Goal: Task Accomplishment & Management: Complete application form

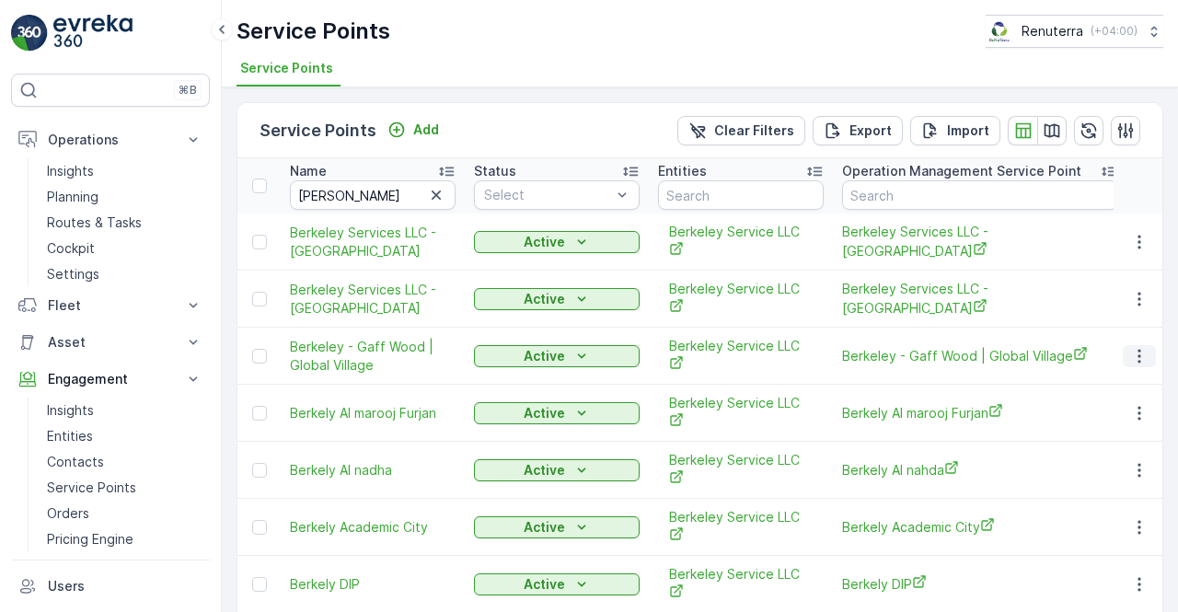
click at [1140, 349] on icon "button" at bounding box center [1138, 356] width 3 height 14
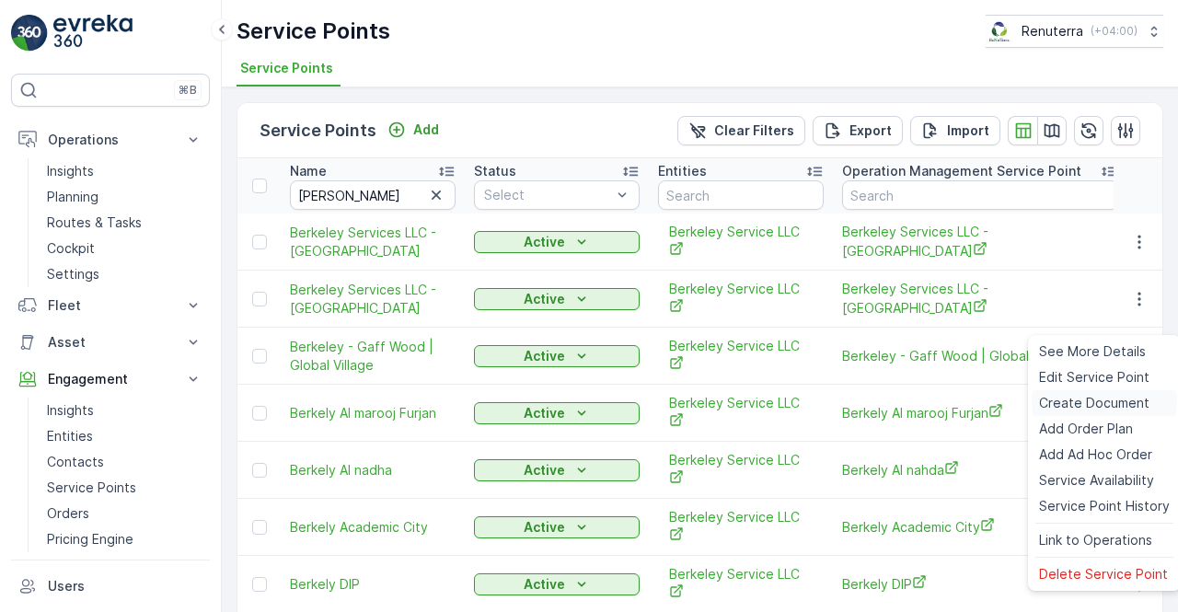
click at [1064, 401] on span "Create Document" at bounding box center [1094, 403] width 110 height 18
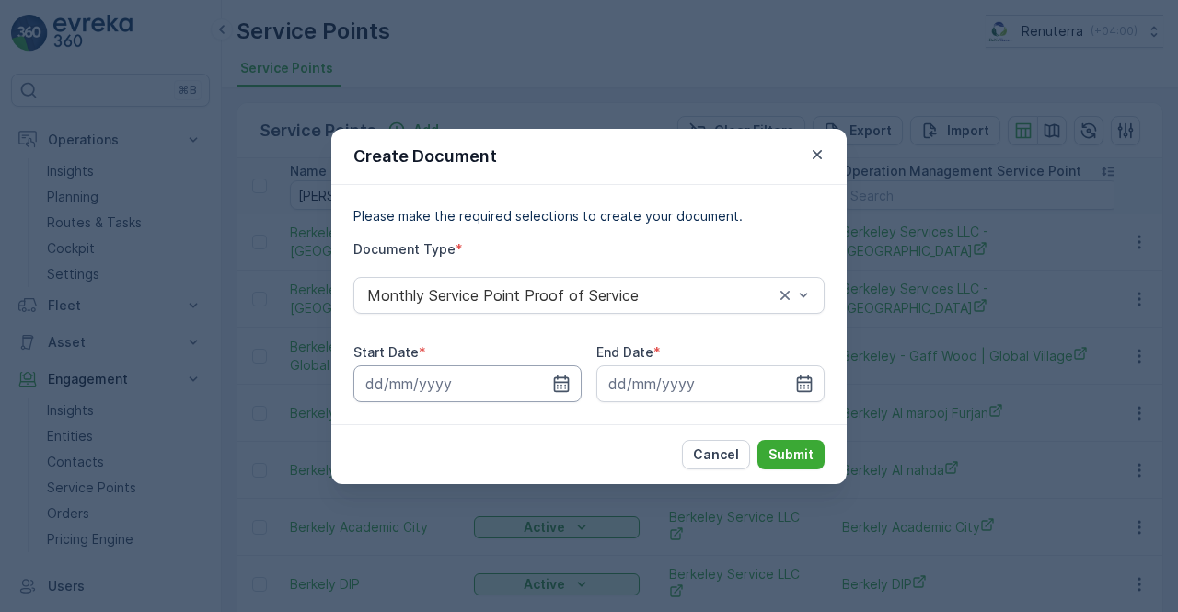
click at [572, 379] on input at bounding box center [467, 383] width 228 height 37
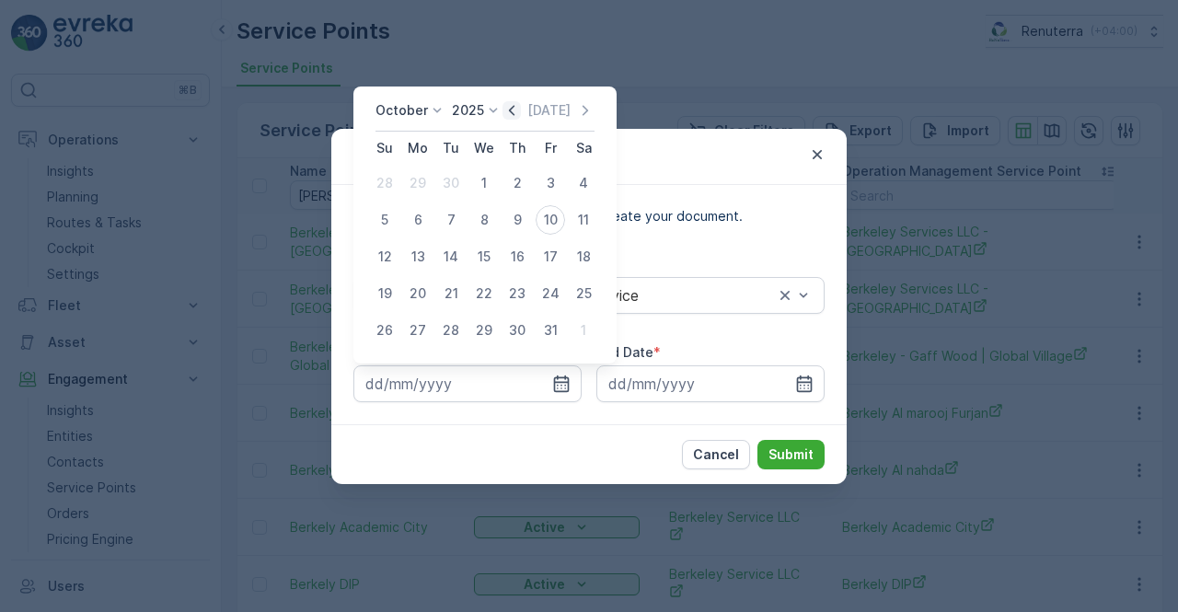
click at [517, 110] on icon "button" at bounding box center [511, 110] width 18 height 18
click at [421, 175] on div "1" at bounding box center [417, 182] width 29 height 29
type input "[DATE]"
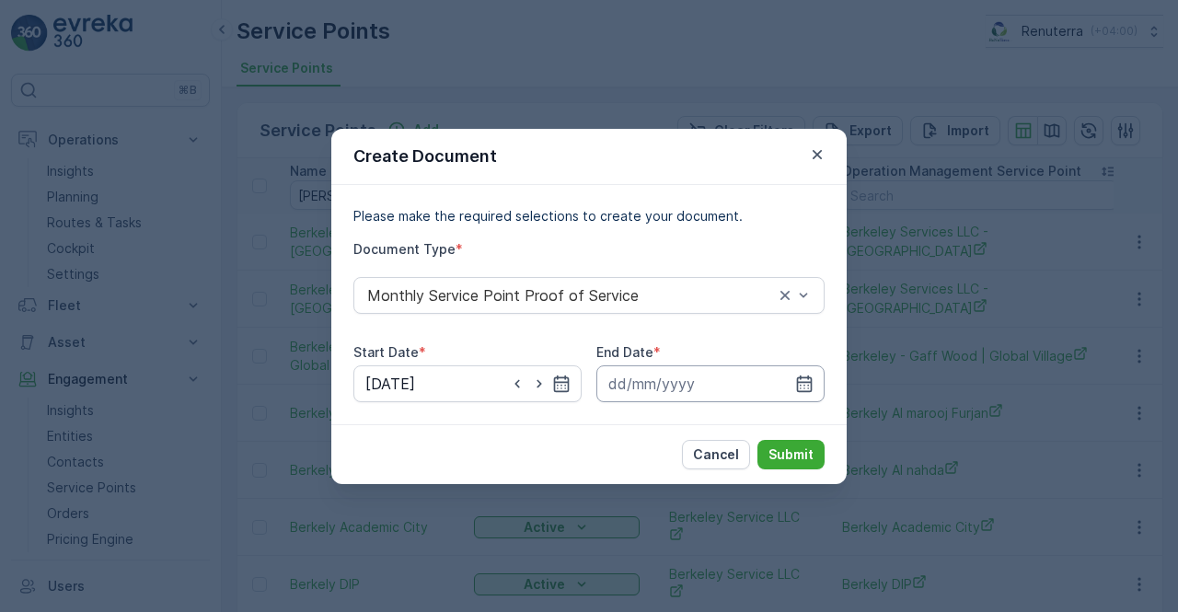
drag, startPoint x: 814, startPoint y: 384, endPoint x: 802, endPoint y: 367, distance: 21.0
click at [815, 384] on input at bounding box center [710, 383] width 228 height 37
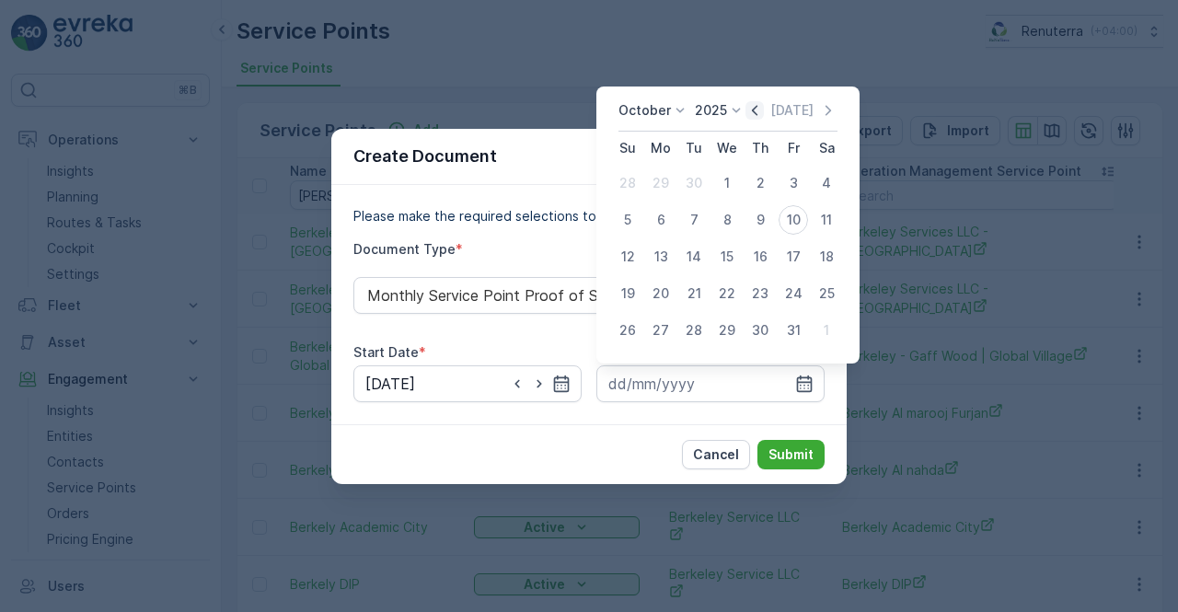
click at [757, 111] on icon "button" at bounding box center [754, 110] width 18 height 18
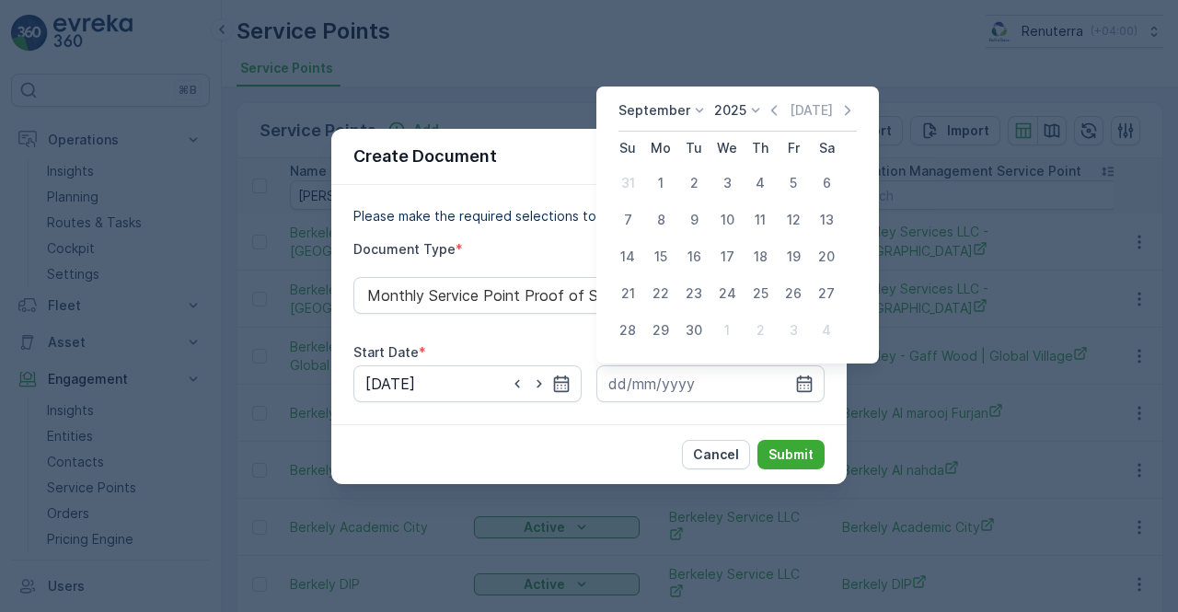
click at [694, 329] on div "30" at bounding box center [693, 330] width 29 height 29
type input "[DATE]"
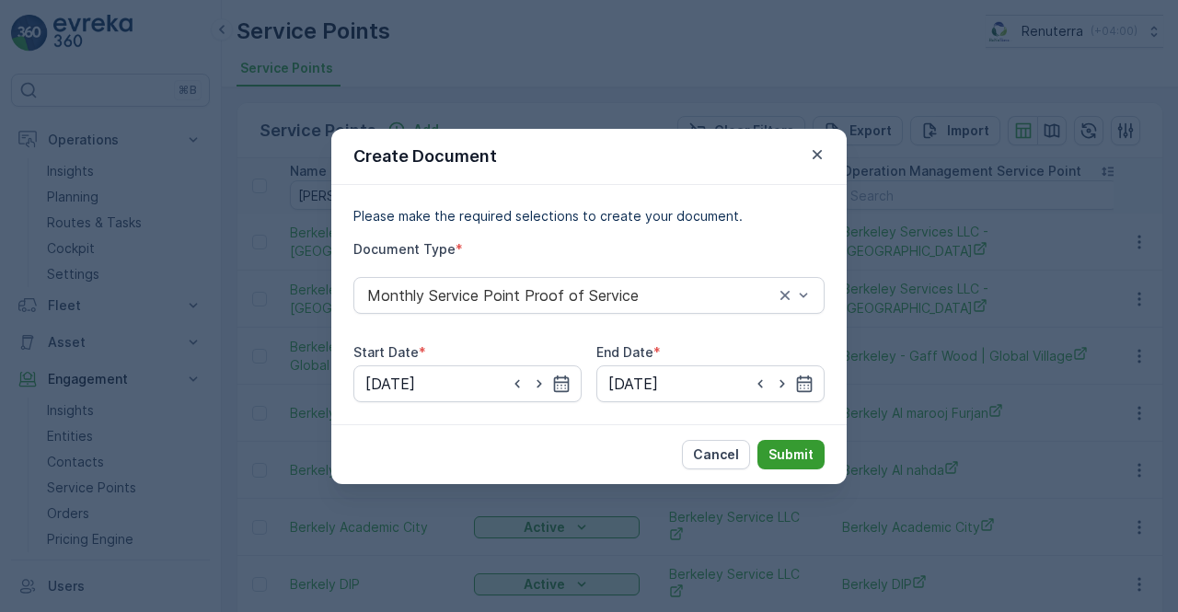
click at [790, 450] on p "Submit" at bounding box center [790, 454] width 45 height 18
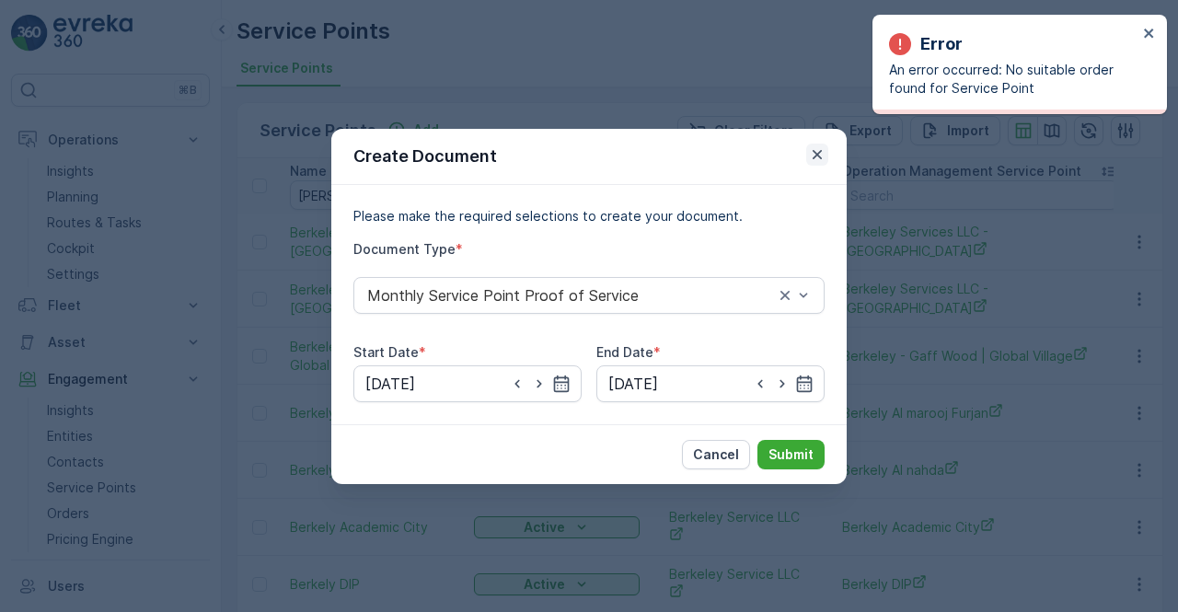
click at [816, 154] on icon "button" at bounding box center [817, 153] width 9 height 9
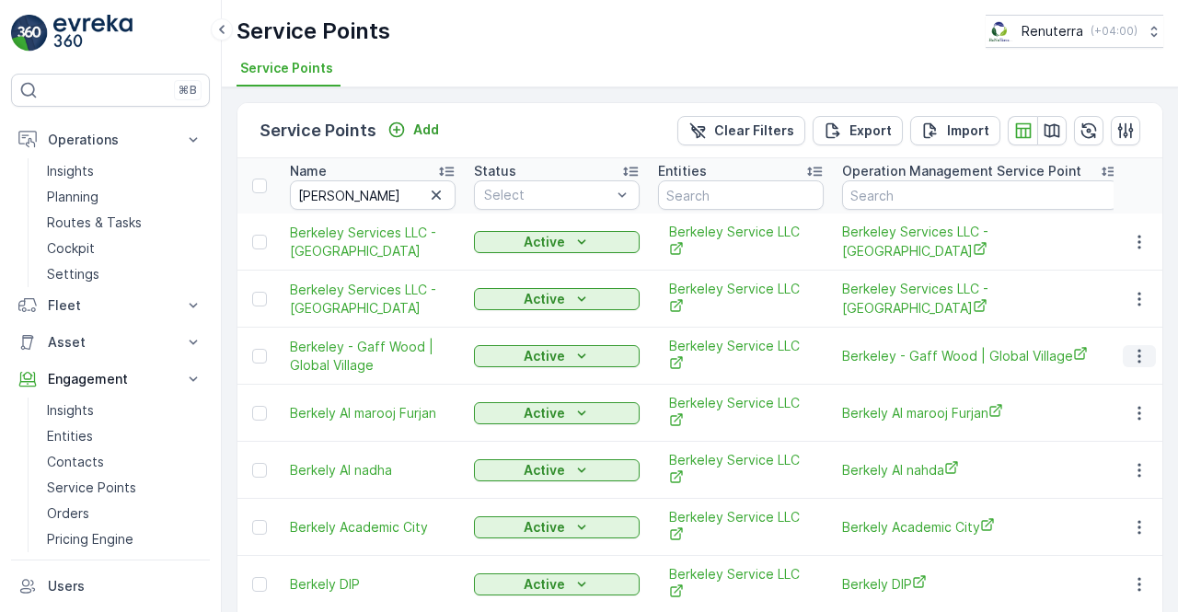
click at [1137, 347] on icon "button" at bounding box center [1139, 356] width 18 height 18
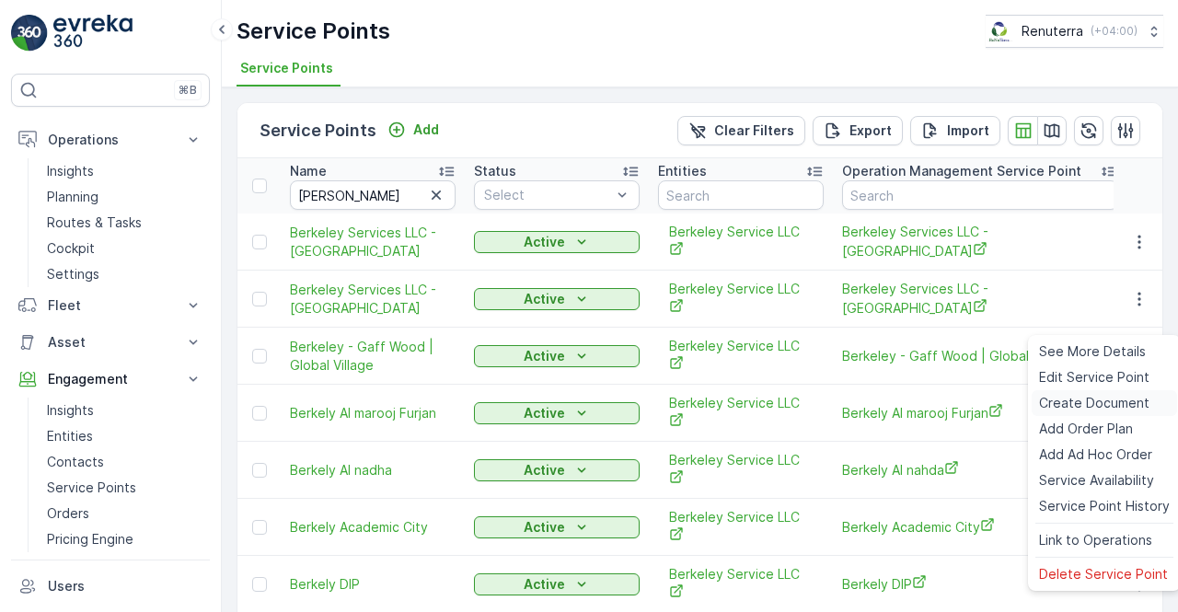
click at [1079, 409] on span "Create Document" at bounding box center [1094, 403] width 110 height 18
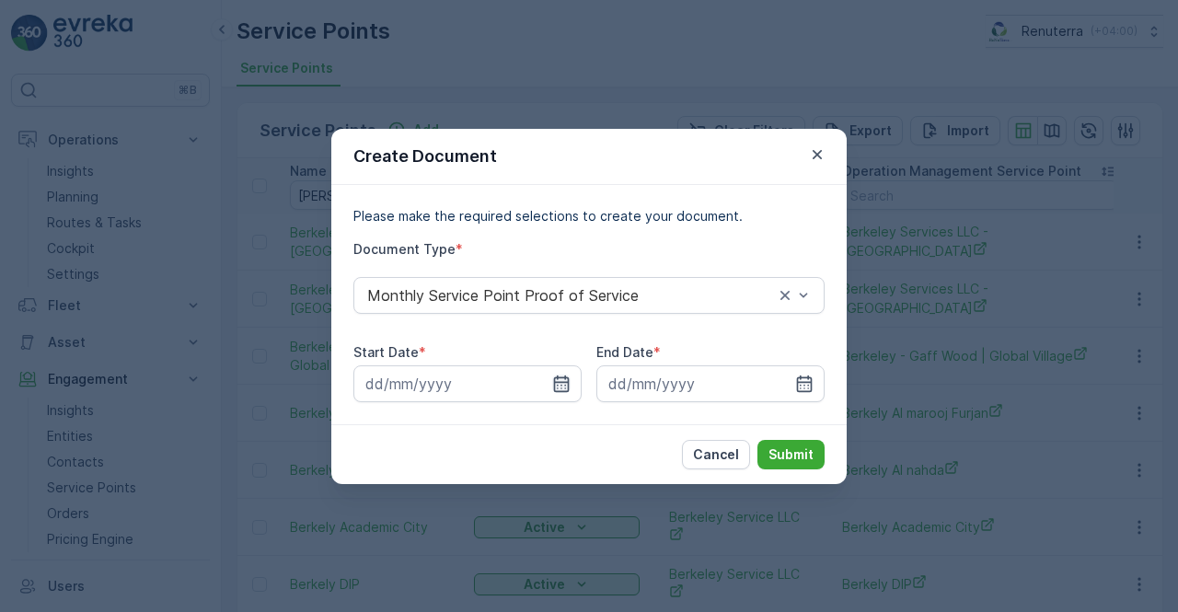
click at [559, 375] on icon "button" at bounding box center [561, 384] width 18 height 18
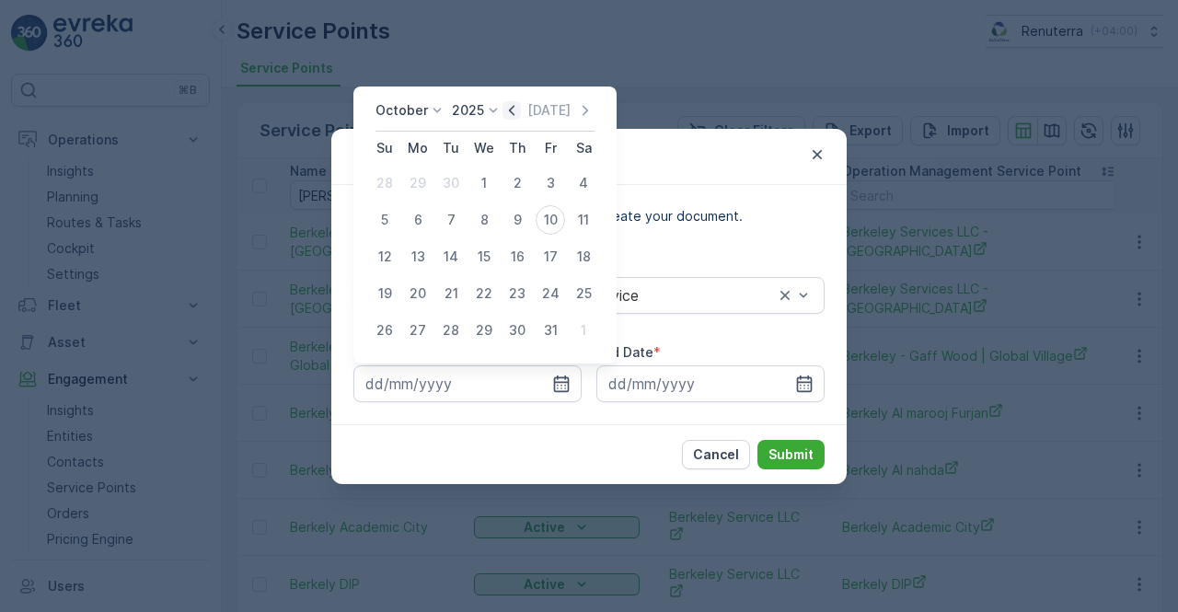
click at [514, 116] on icon "button" at bounding box center [511, 110] width 18 height 18
click at [421, 183] on div "1" at bounding box center [417, 182] width 29 height 29
type input "[DATE]"
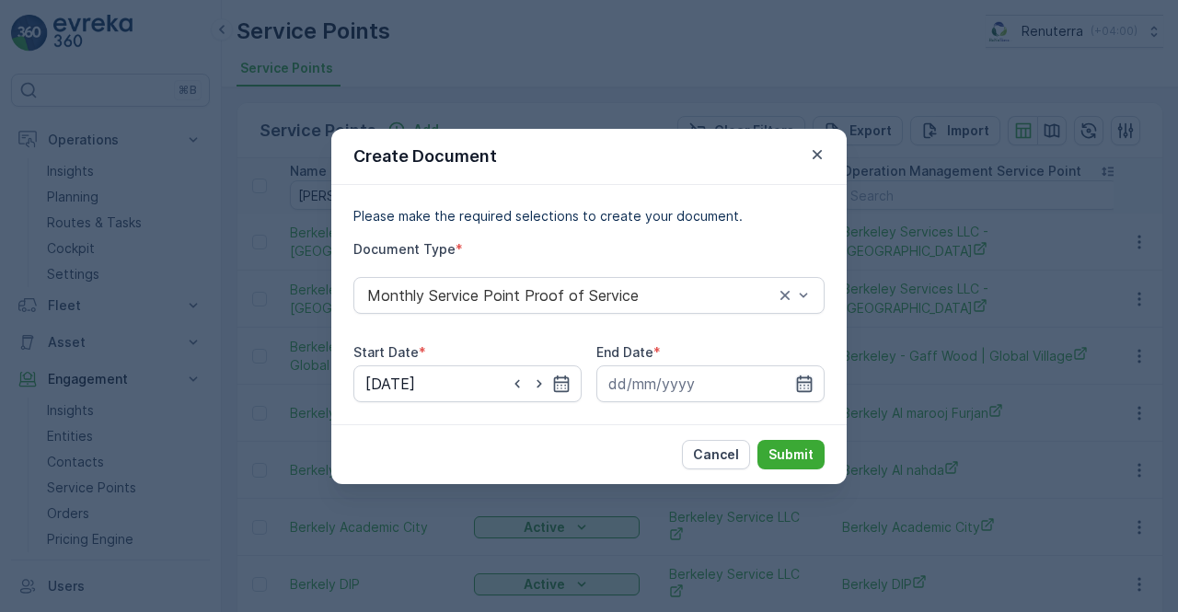
click at [802, 378] on icon "button" at bounding box center [804, 384] width 18 height 18
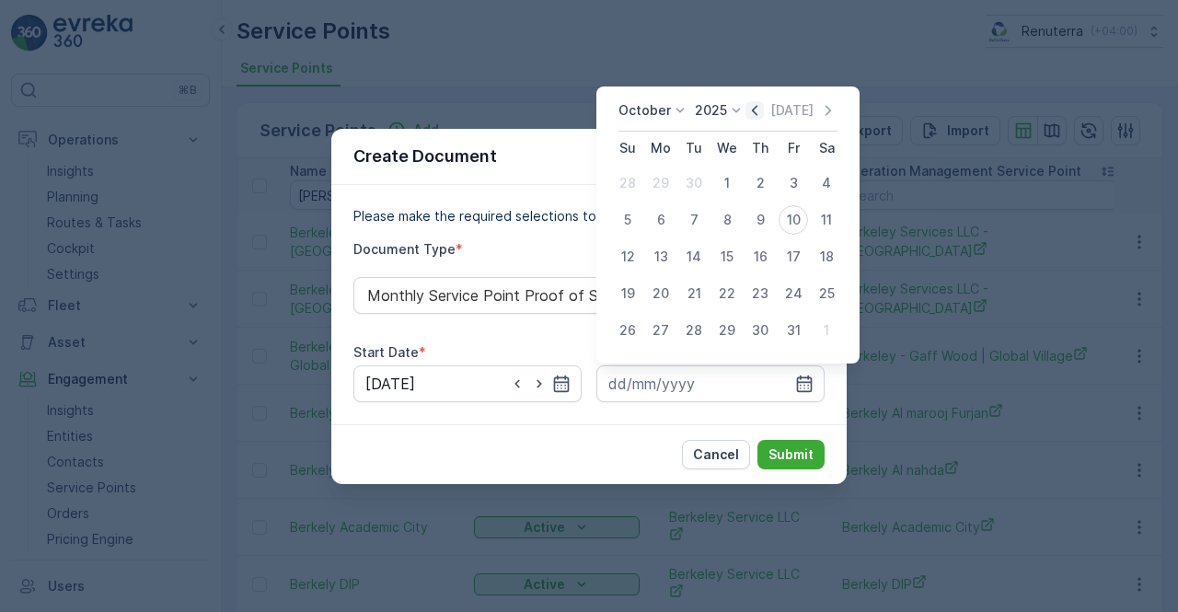
click at [749, 115] on icon "button" at bounding box center [754, 110] width 18 height 18
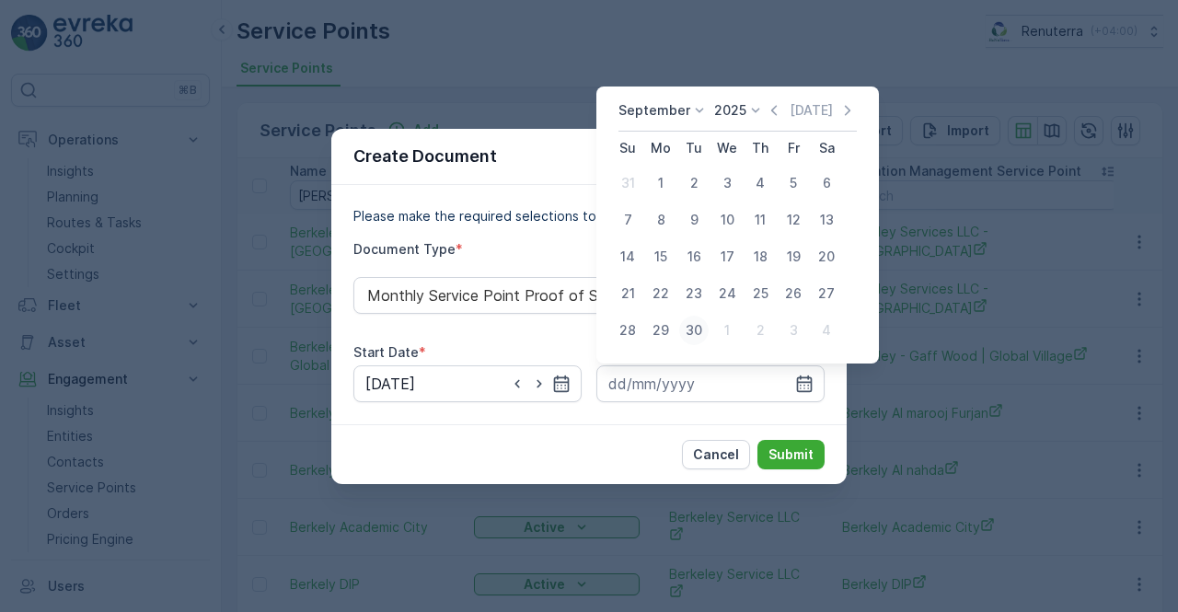
click at [698, 328] on div "30" at bounding box center [693, 330] width 29 height 29
type input "[DATE]"
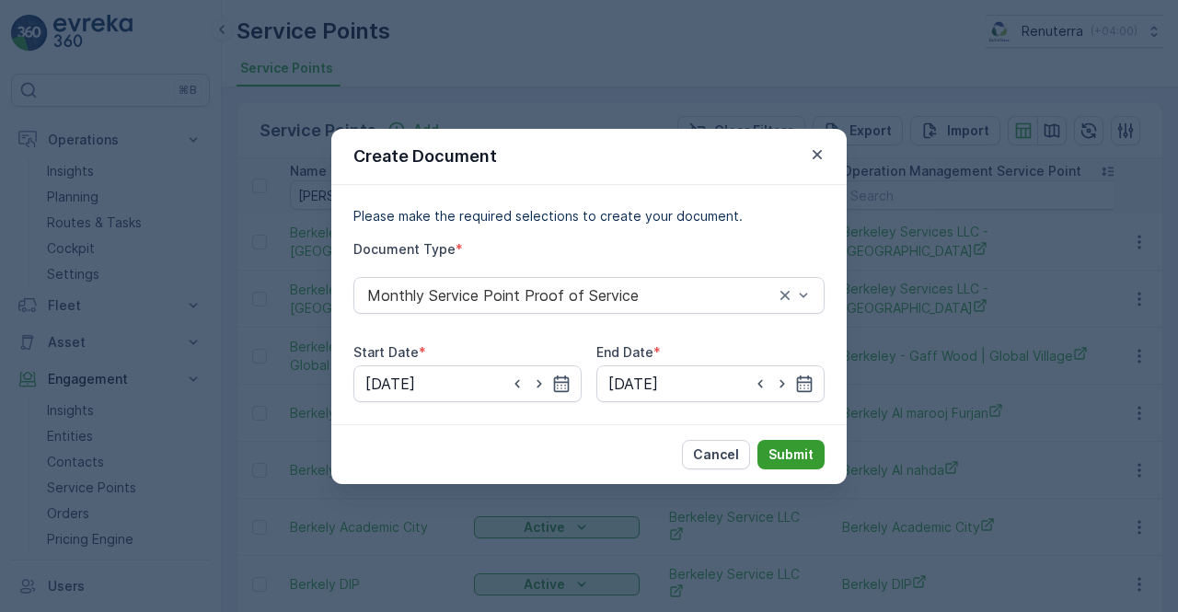
click at [799, 453] on p "Submit" at bounding box center [790, 454] width 45 height 18
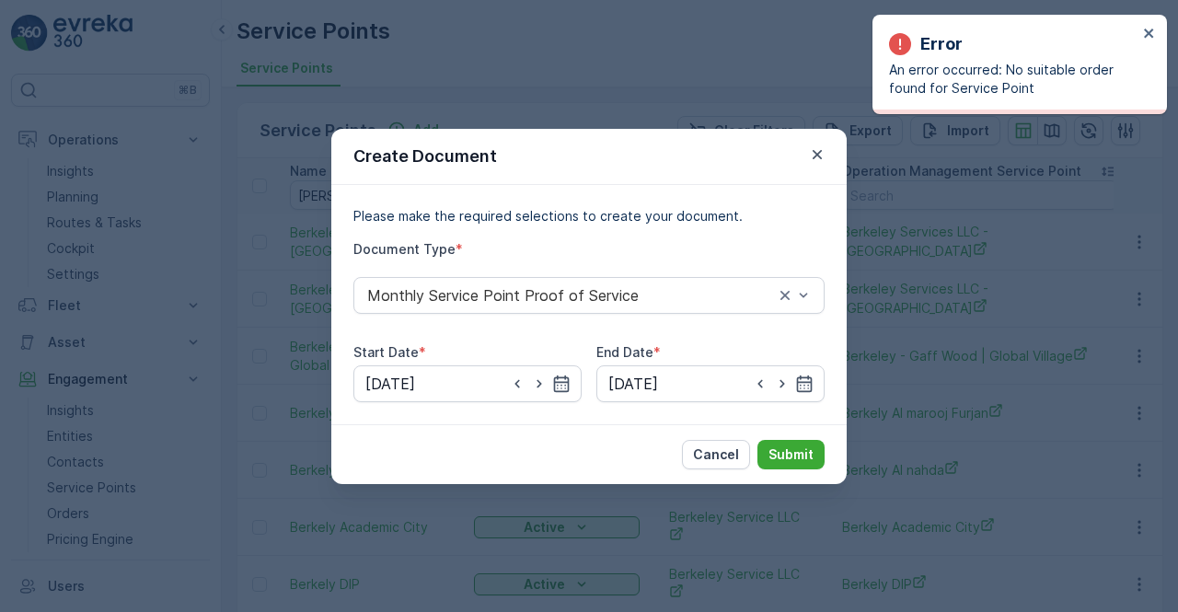
click at [810, 176] on div "Create Document" at bounding box center [588, 157] width 515 height 56
click at [823, 157] on icon "button" at bounding box center [817, 154] width 18 height 18
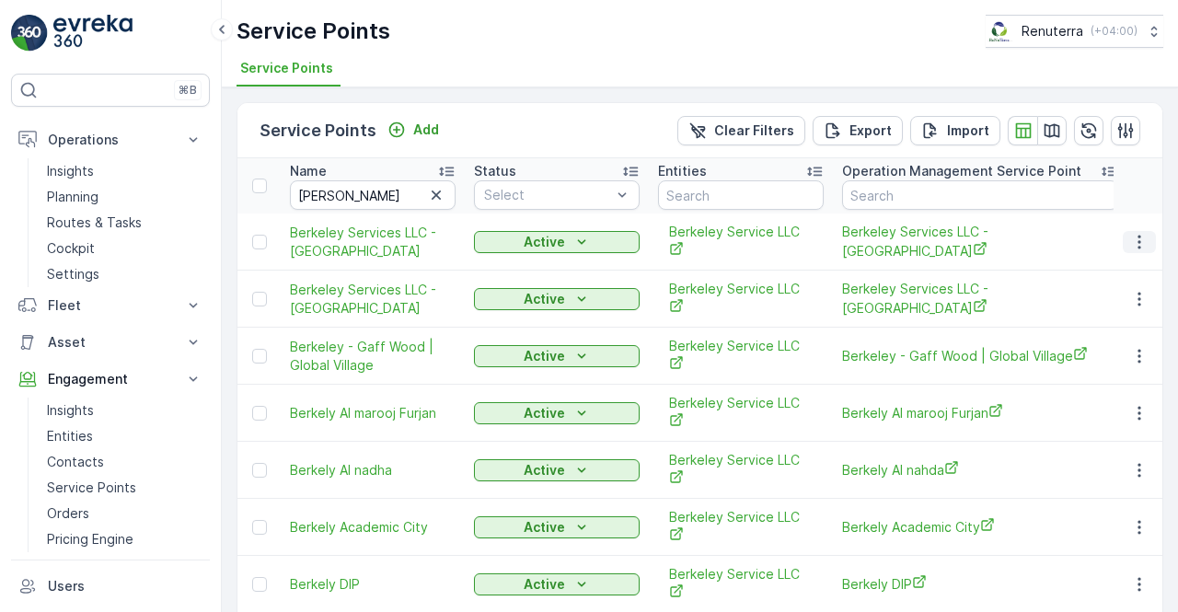
click at [1134, 235] on icon "button" at bounding box center [1139, 242] width 18 height 18
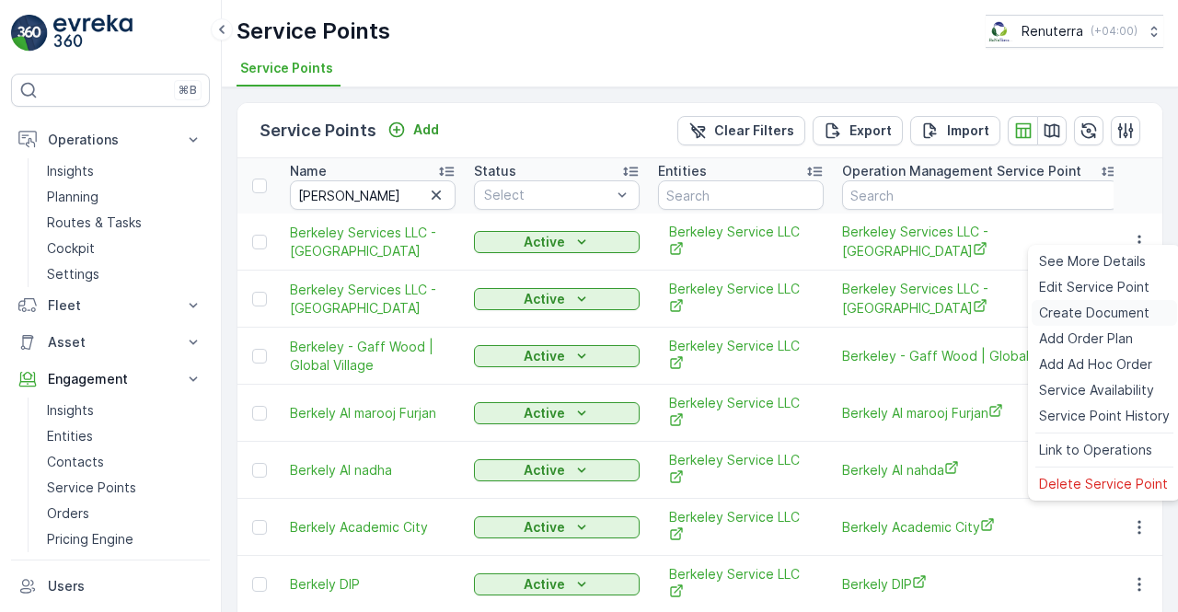
click at [1071, 316] on span "Create Document" at bounding box center [1094, 313] width 110 height 18
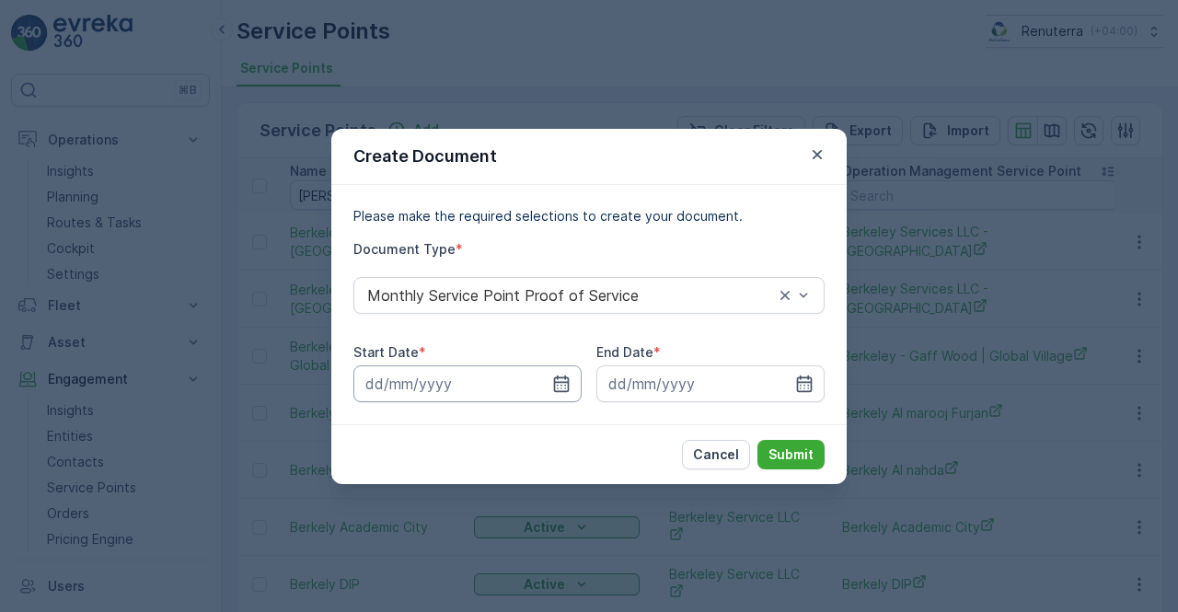
click at [550, 384] on input at bounding box center [467, 383] width 228 height 37
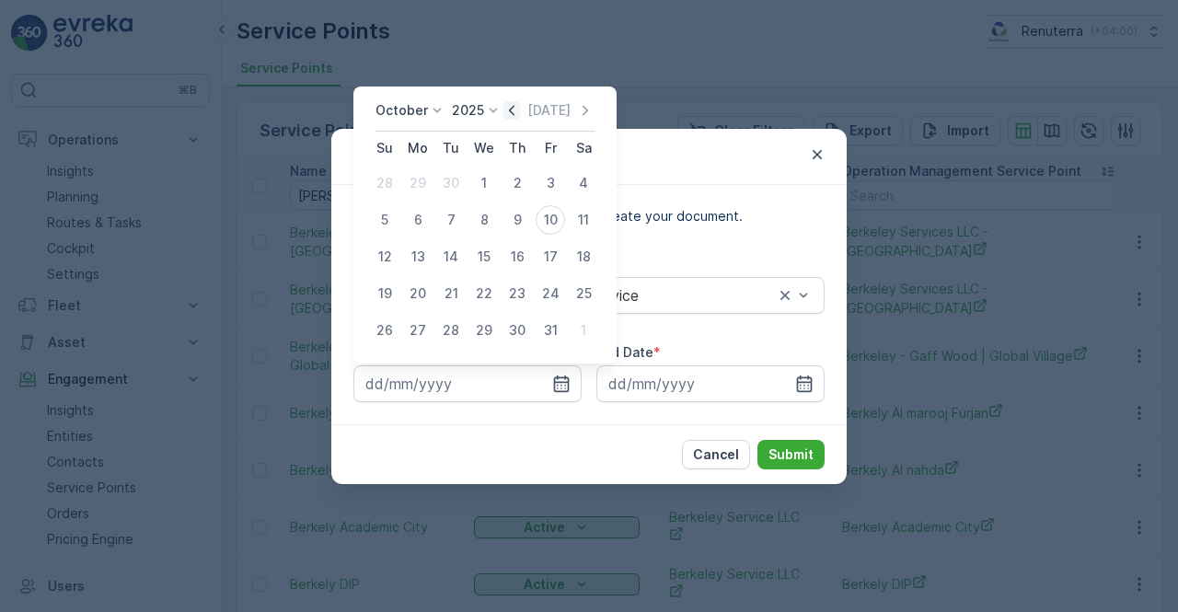
click at [521, 109] on icon "button" at bounding box center [511, 110] width 18 height 18
click at [421, 185] on div "1" at bounding box center [417, 182] width 29 height 29
type input "[DATE]"
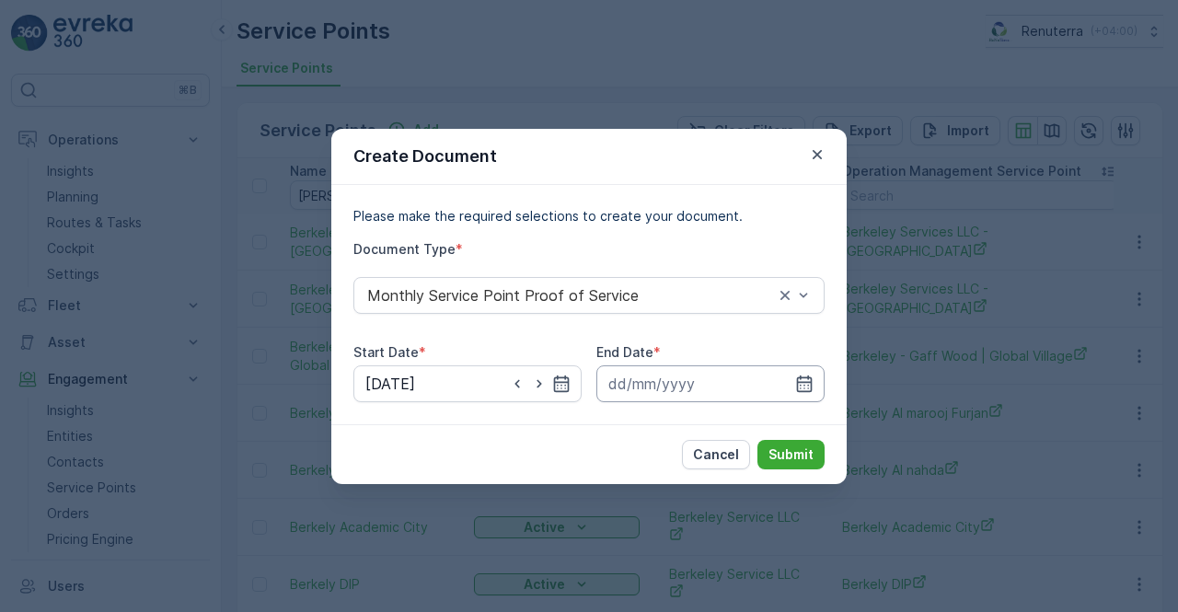
click at [816, 376] on input at bounding box center [710, 383] width 228 height 37
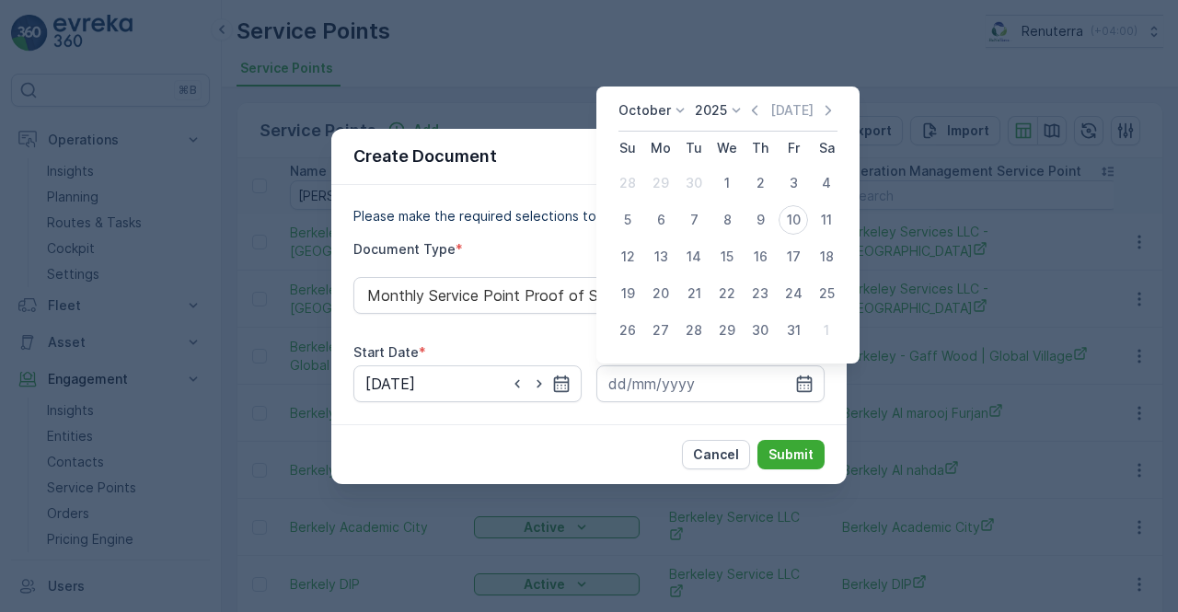
click at [753, 111] on icon "button" at bounding box center [754, 110] width 18 height 18
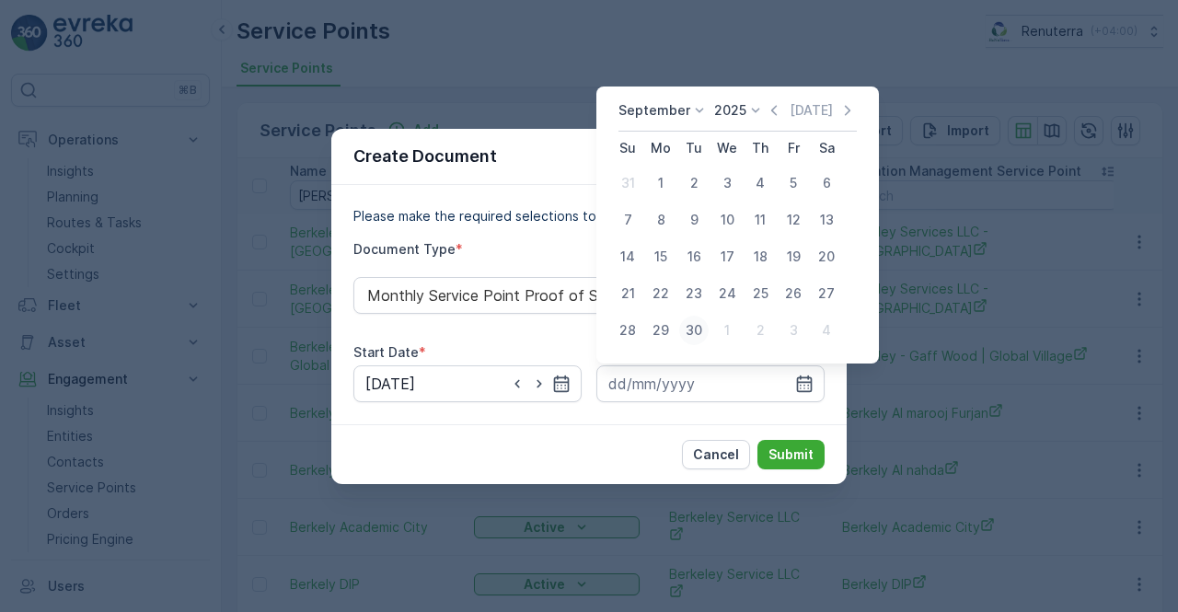
click at [698, 330] on div "30" at bounding box center [693, 330] width 29 height 29
type input "[DATE]"
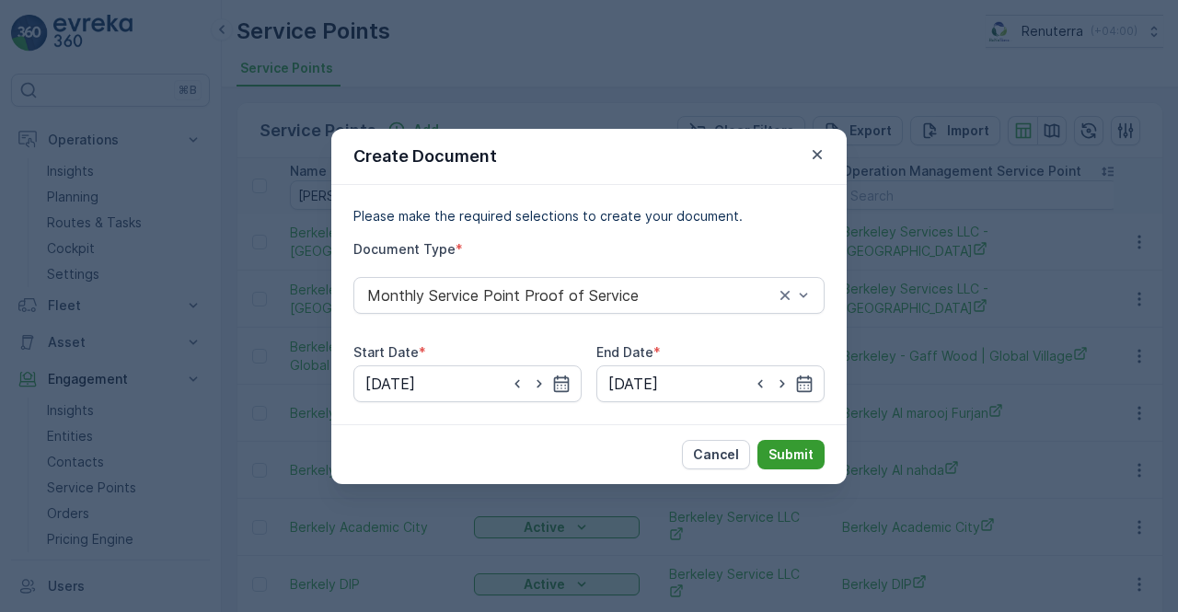
click at [775, 448] on p "Submit" at bounding box center [790, 454] width 45 height 18
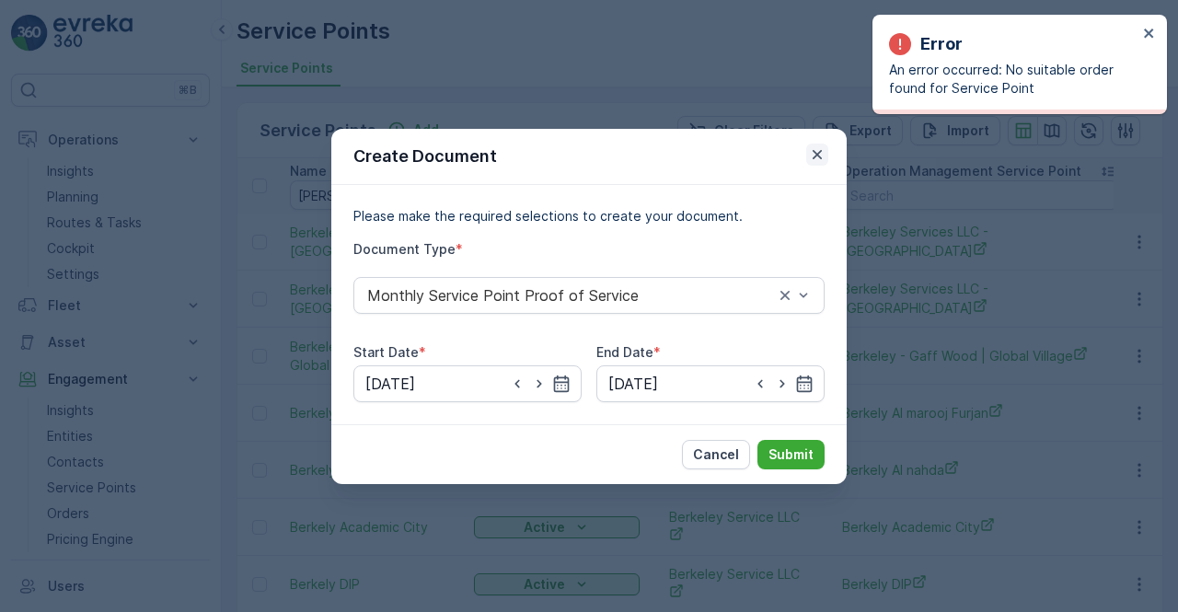
click at [817, 158] on icon "button" at bounding box center [817, 154] width 18 height 18
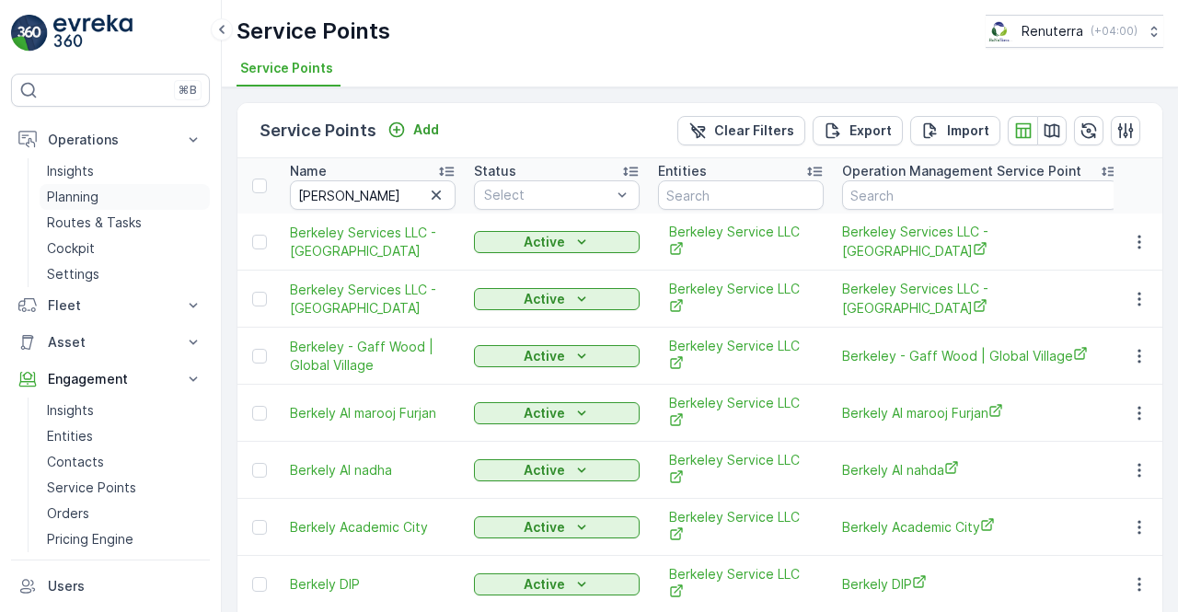
click at [87, 202] on p "Planning" at bounding box center [73, 197] width 52 height 18
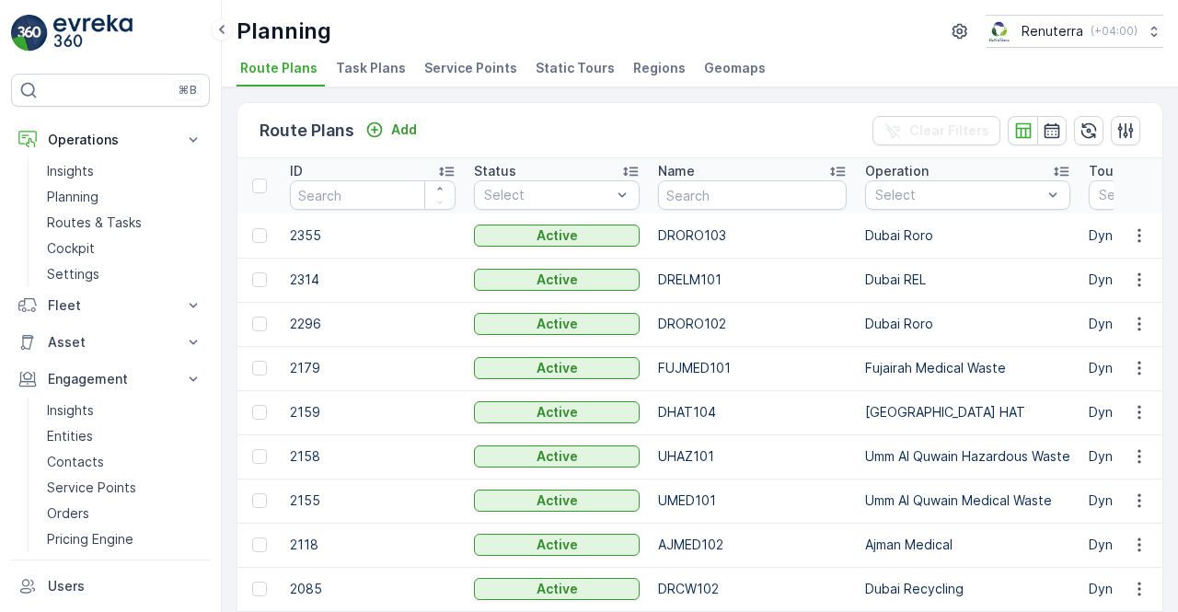
click at [474, 70] on span "Service Points" at bounding box center [470, 68] width 93 height 18
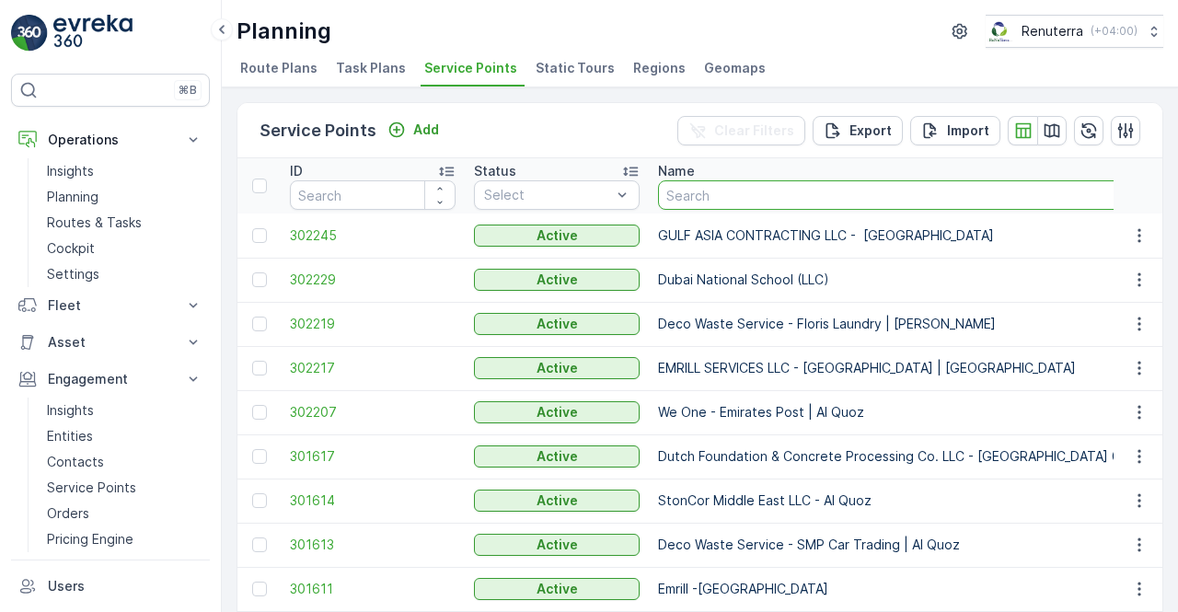
click at [707, 202] on input "text" at bounding box center [956, 194] width 597 height 29
type input "berkel"
